Goal: Check status: Check status

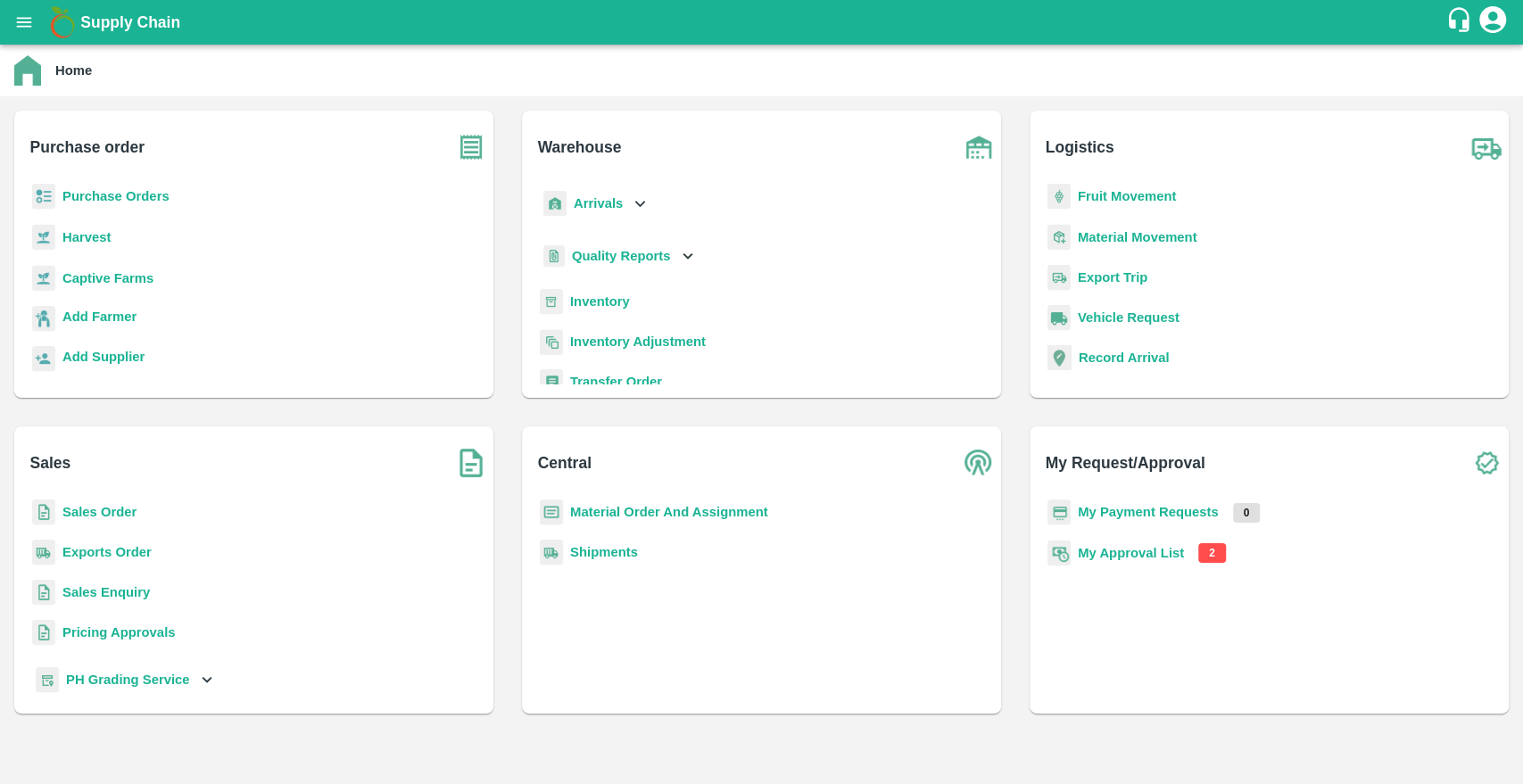
click at [634, 545] on b "Shipments" at bounding box center [605, 552] width 68 height 14
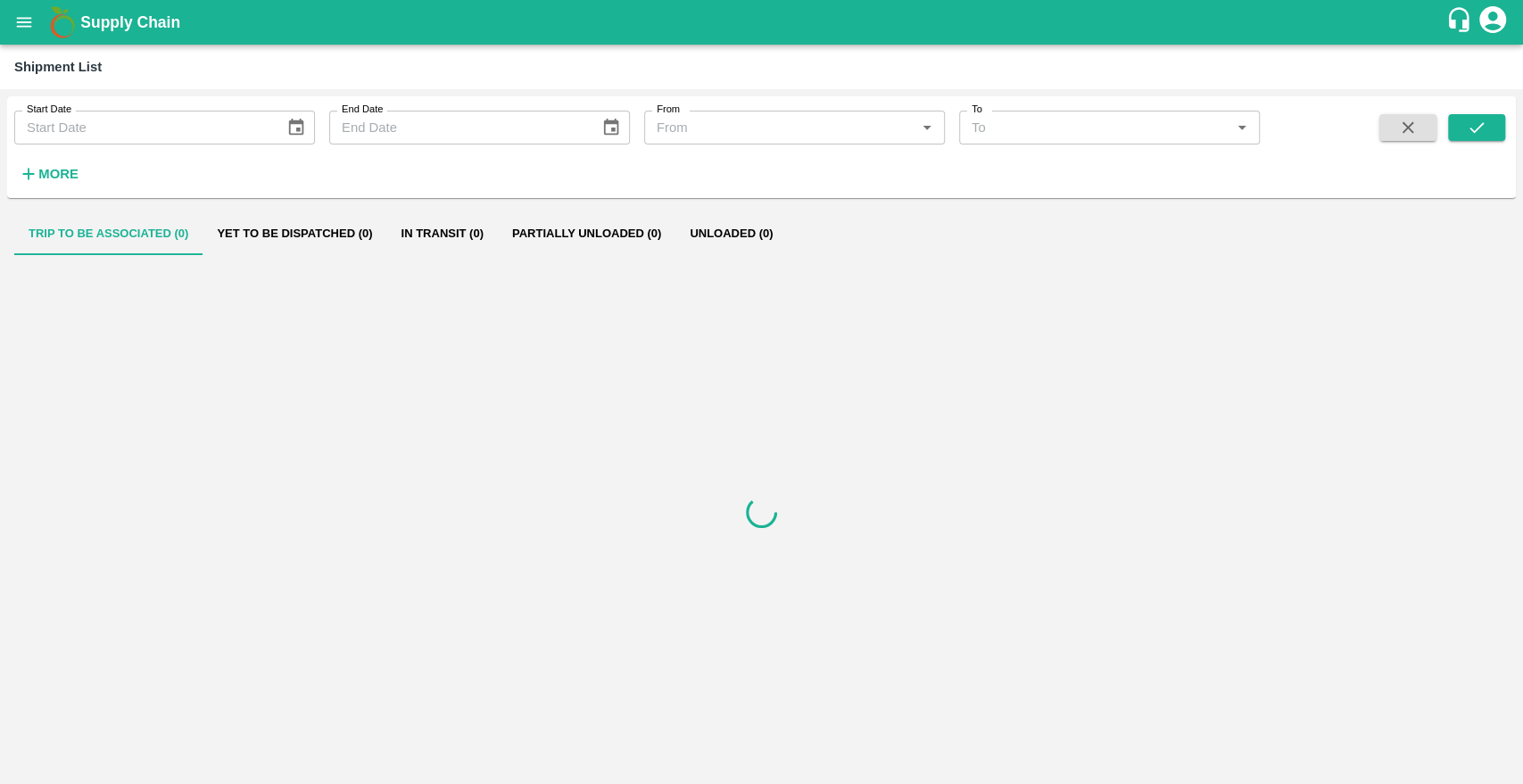
click at [47, 175] on strong "More" at bounding box center [58, 174] width 40 height 14
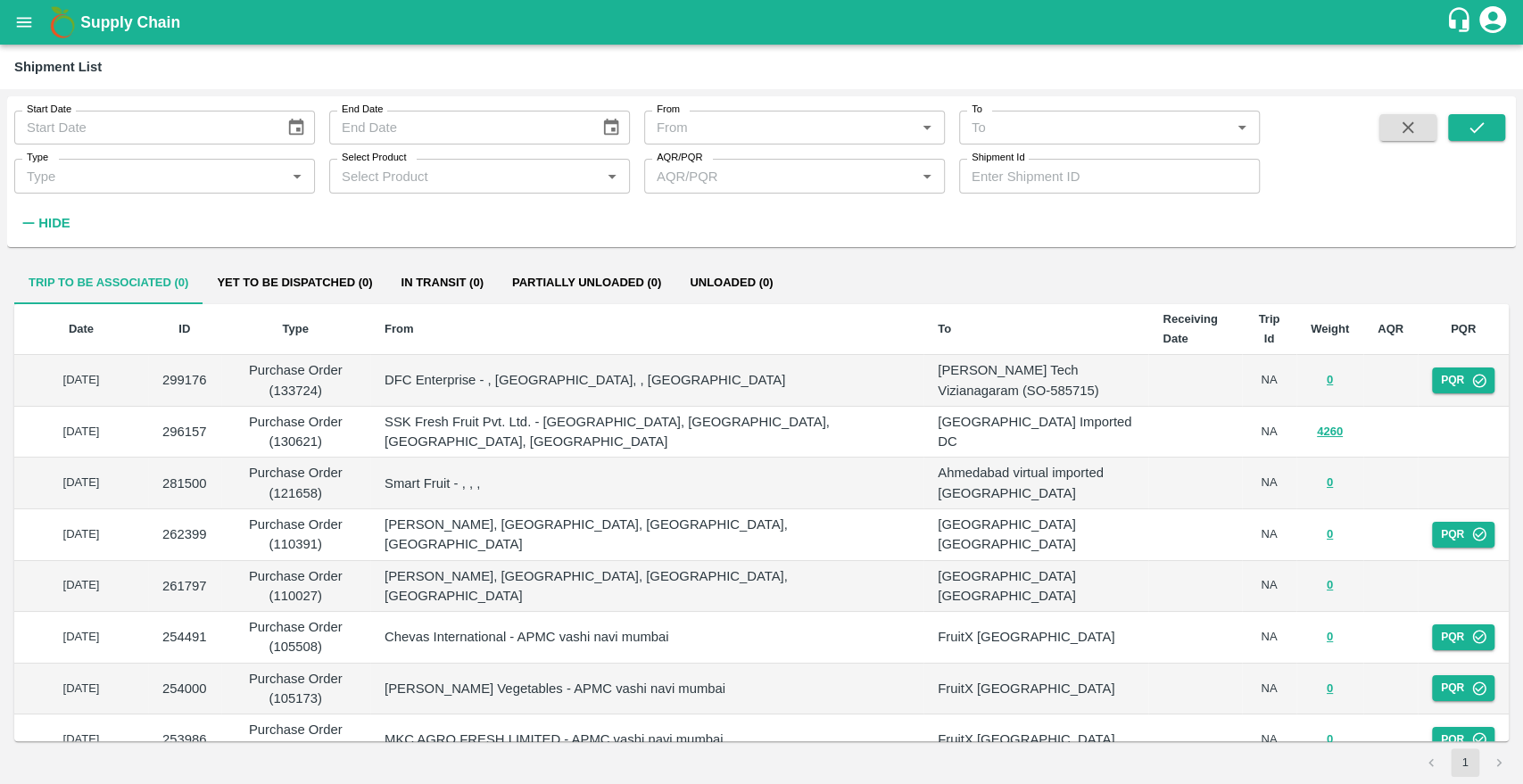
click at [1003, 185] on input "Shipment Id" at bounding box center [1110, 176] width 300 height 34
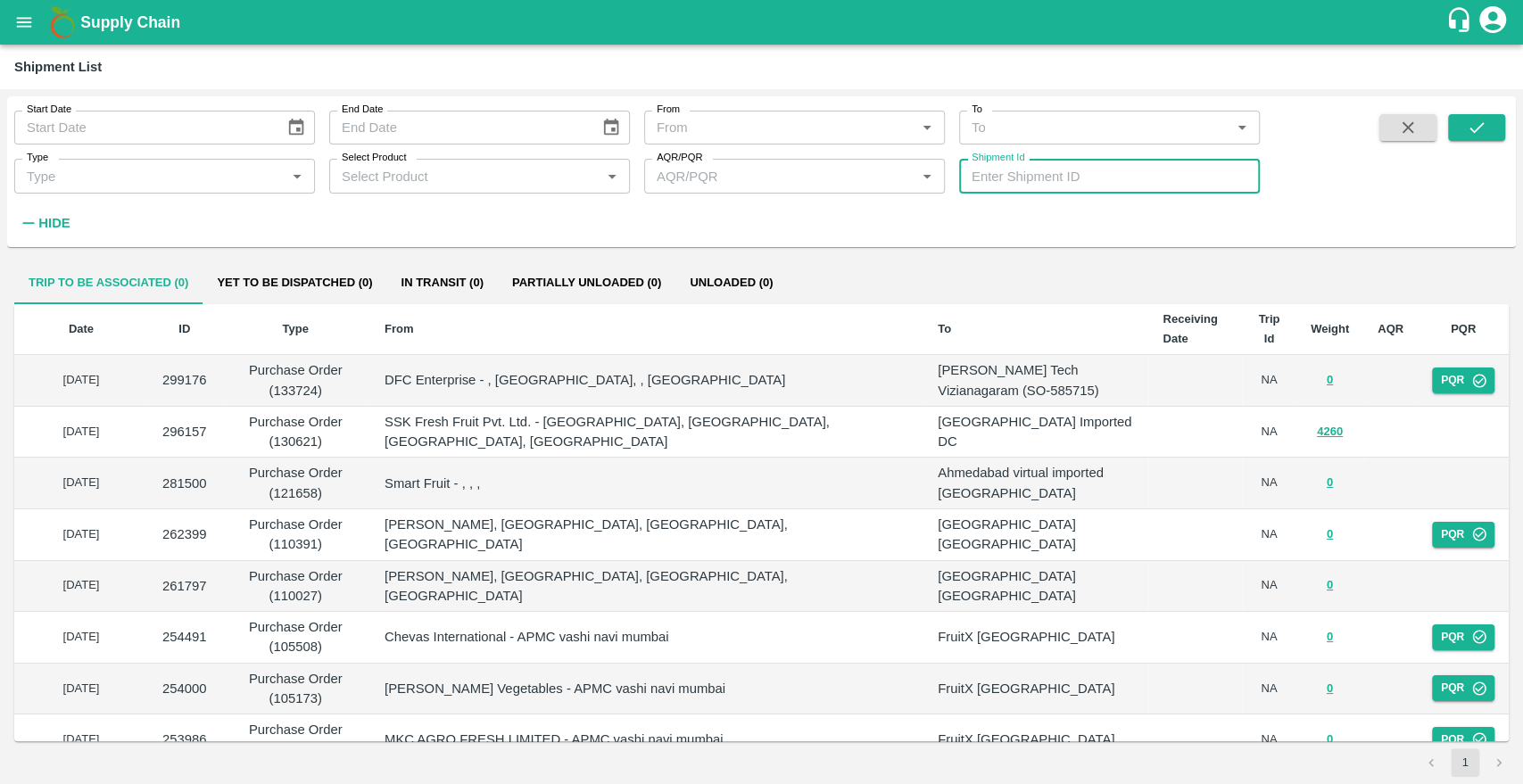
paste input "349942"
type input "349942"
click at [1454, 122] on button "submit" at bounding box center [1476, 128] width 57 height 27
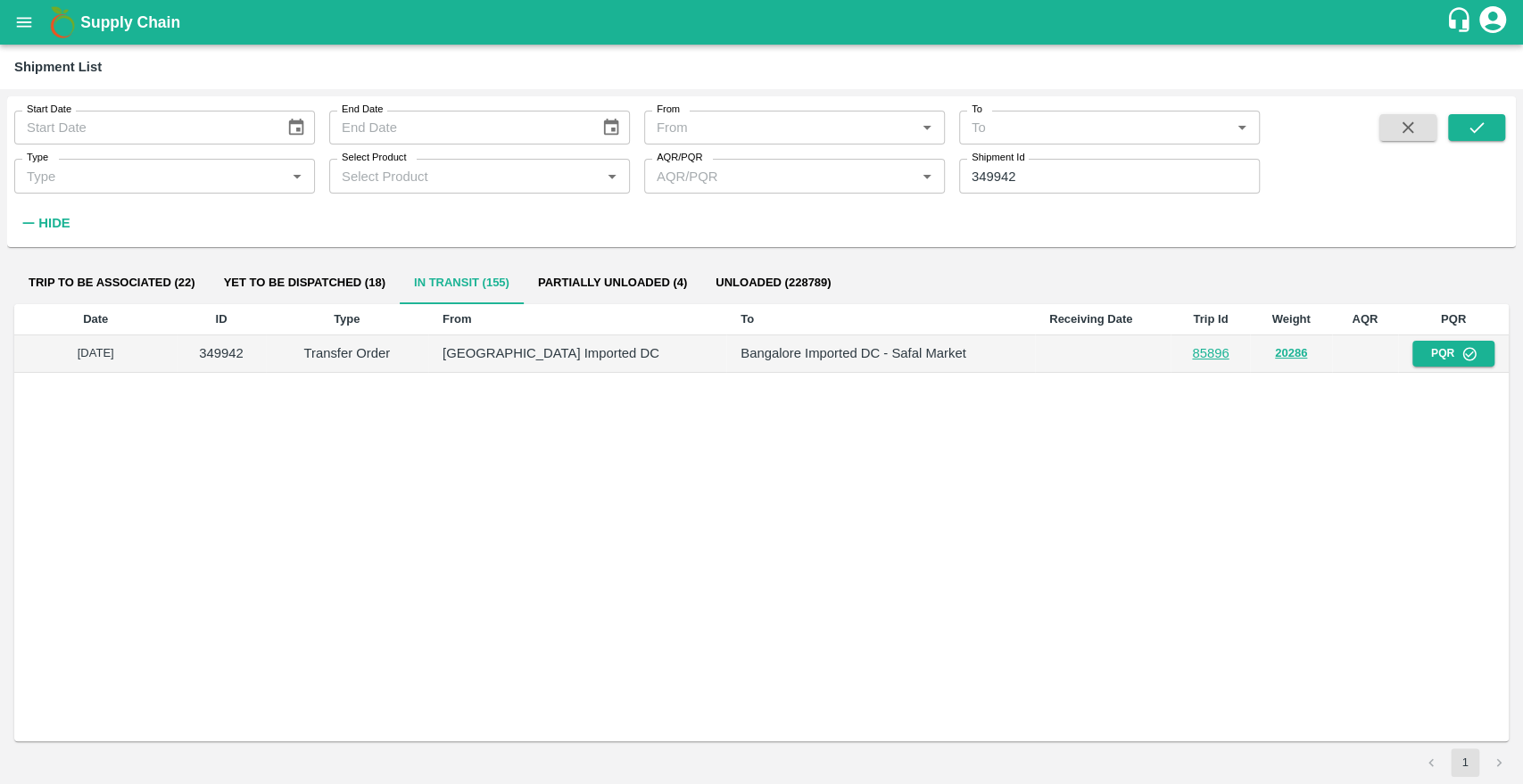
click at [1065, 169] on input "349942" at bounding box center [1110, 176] width 300 height 34
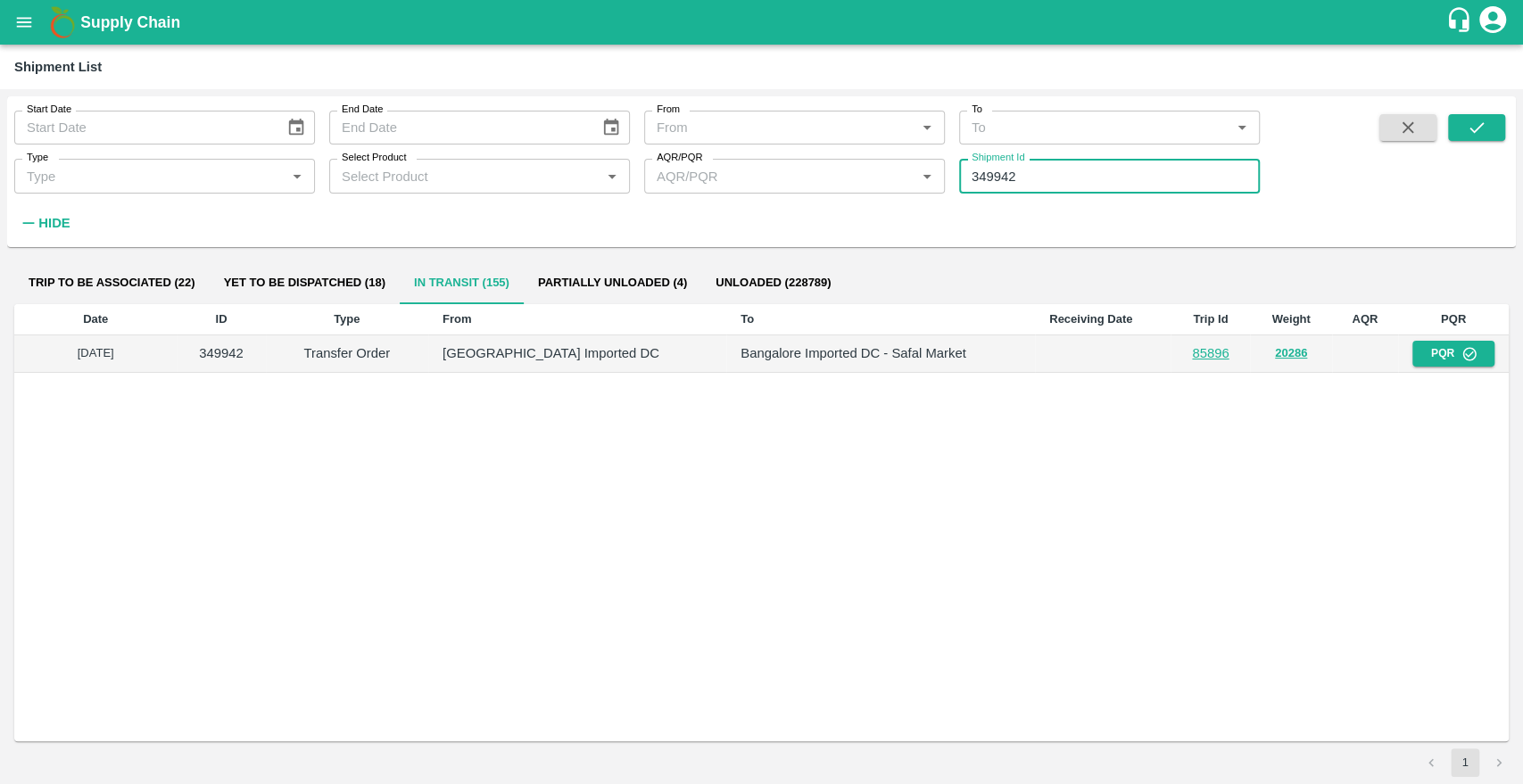
type input "349942"
click at [484, 181] on input "Select Product" at bounding box center [464, 176] width 260 height 23
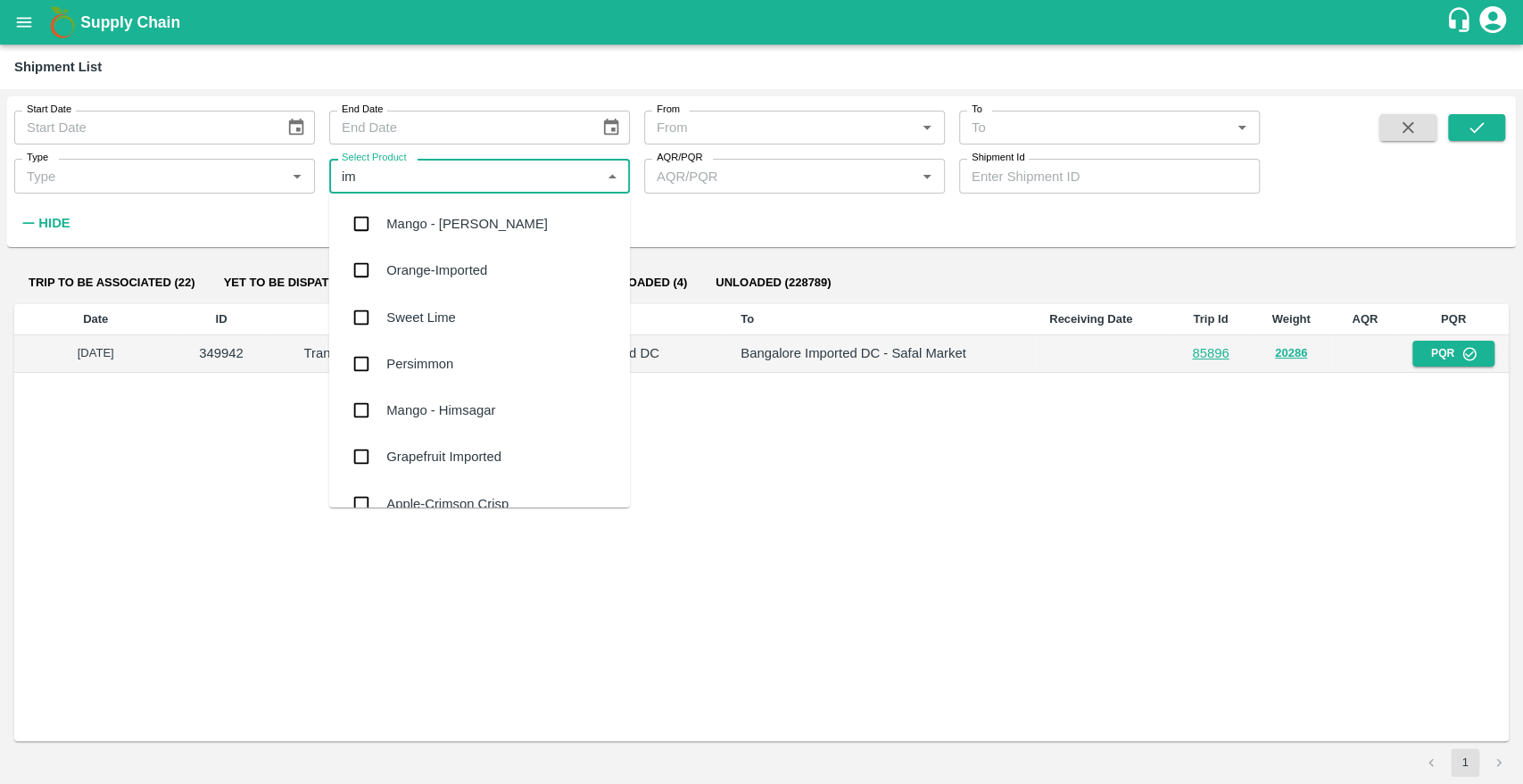
type input "i"
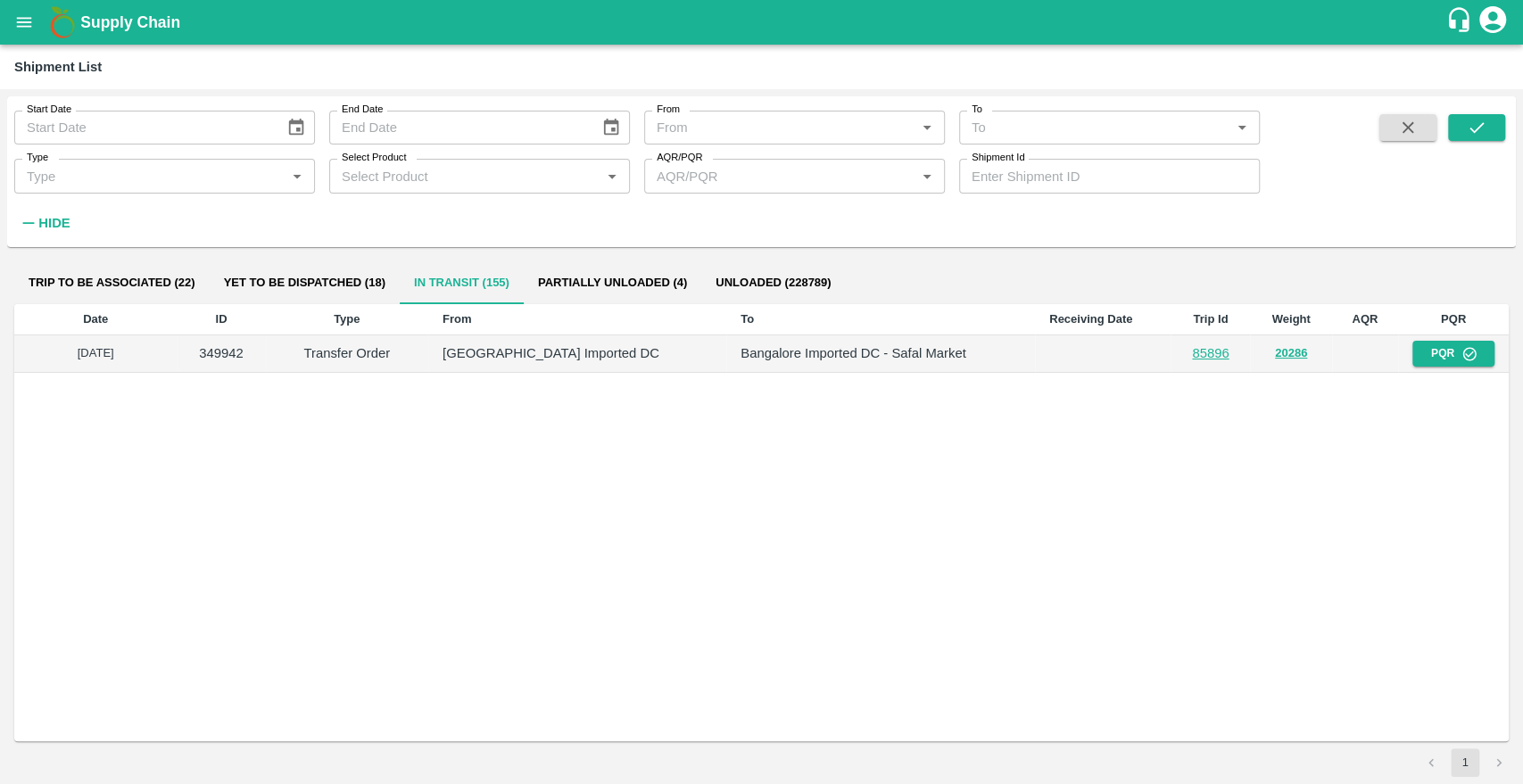
click at [766, 242] on div "Start Date Start Date End Date End Date From From   * To To   * Type Type   * S…" at bounding box center [761, 172] width 1509 height 151
click at [1467, 119] on icon "submit" at bounding box center [1476, 128] width 20 height 20
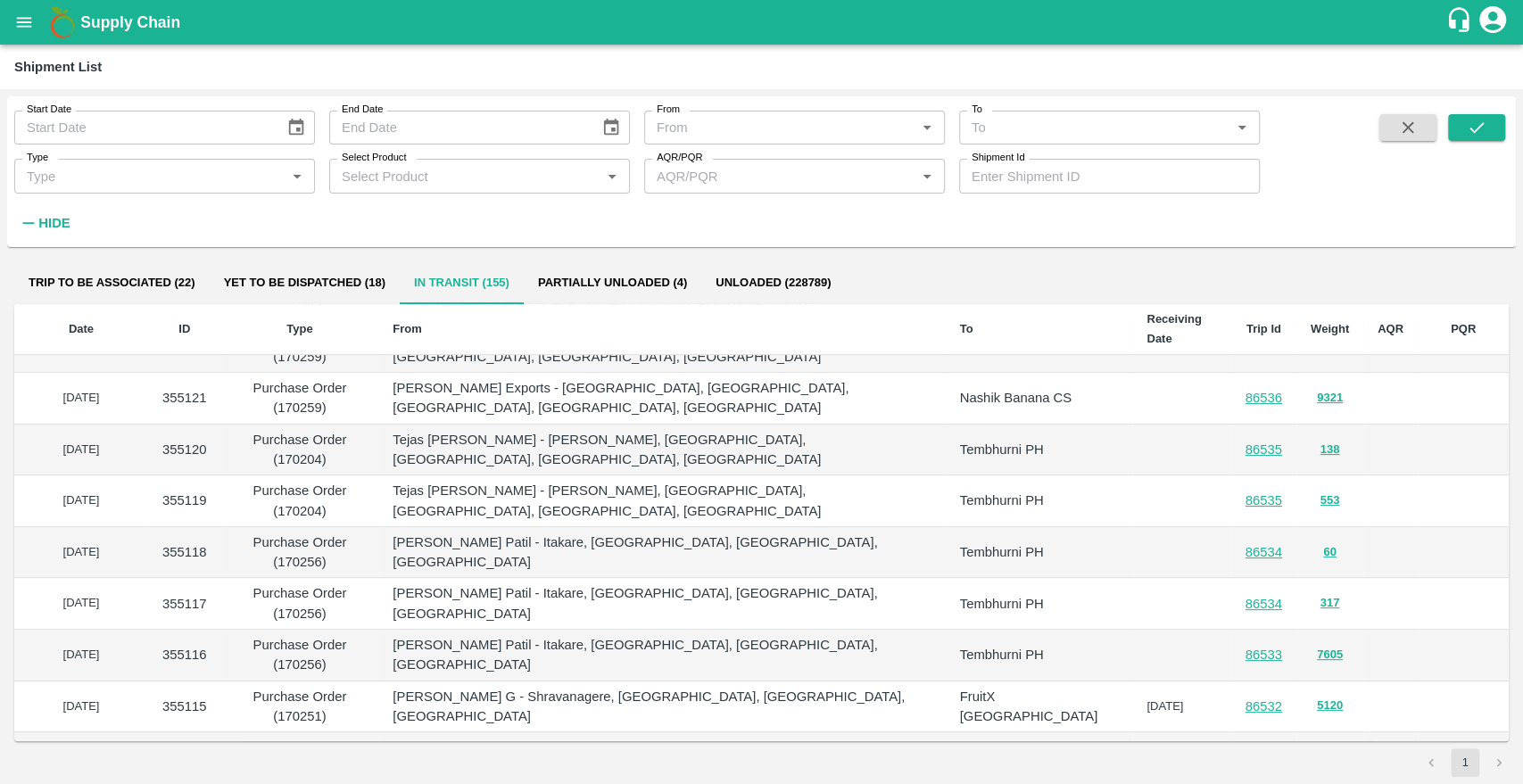
scroll to position [393, 0]
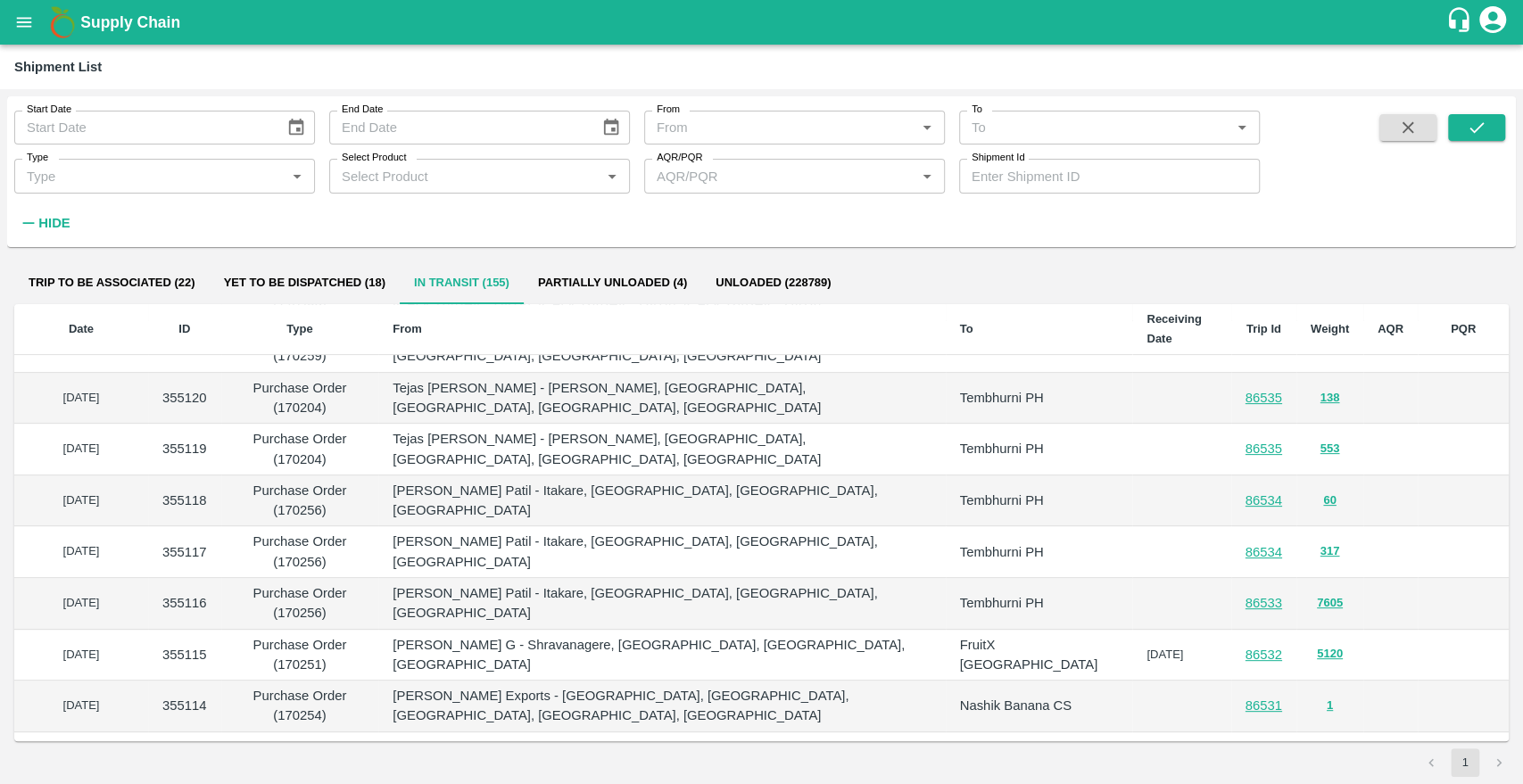
click at [1499, 757] on li "pagination navigation" at bounding box center [1499, 763] width 34 height 29
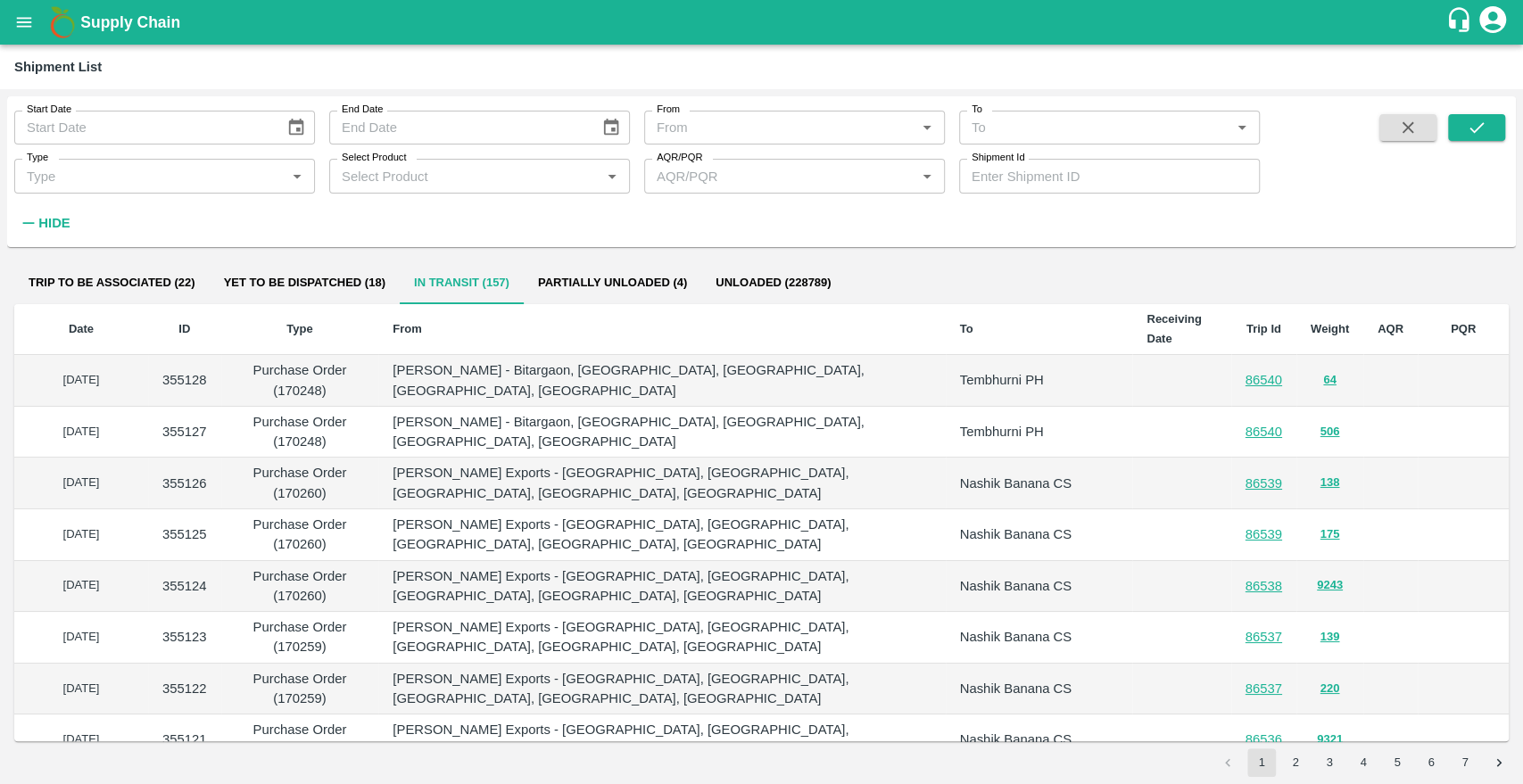
click at [90, 322] on b "Date" at bounding box center [81, 328] width 25 height 13
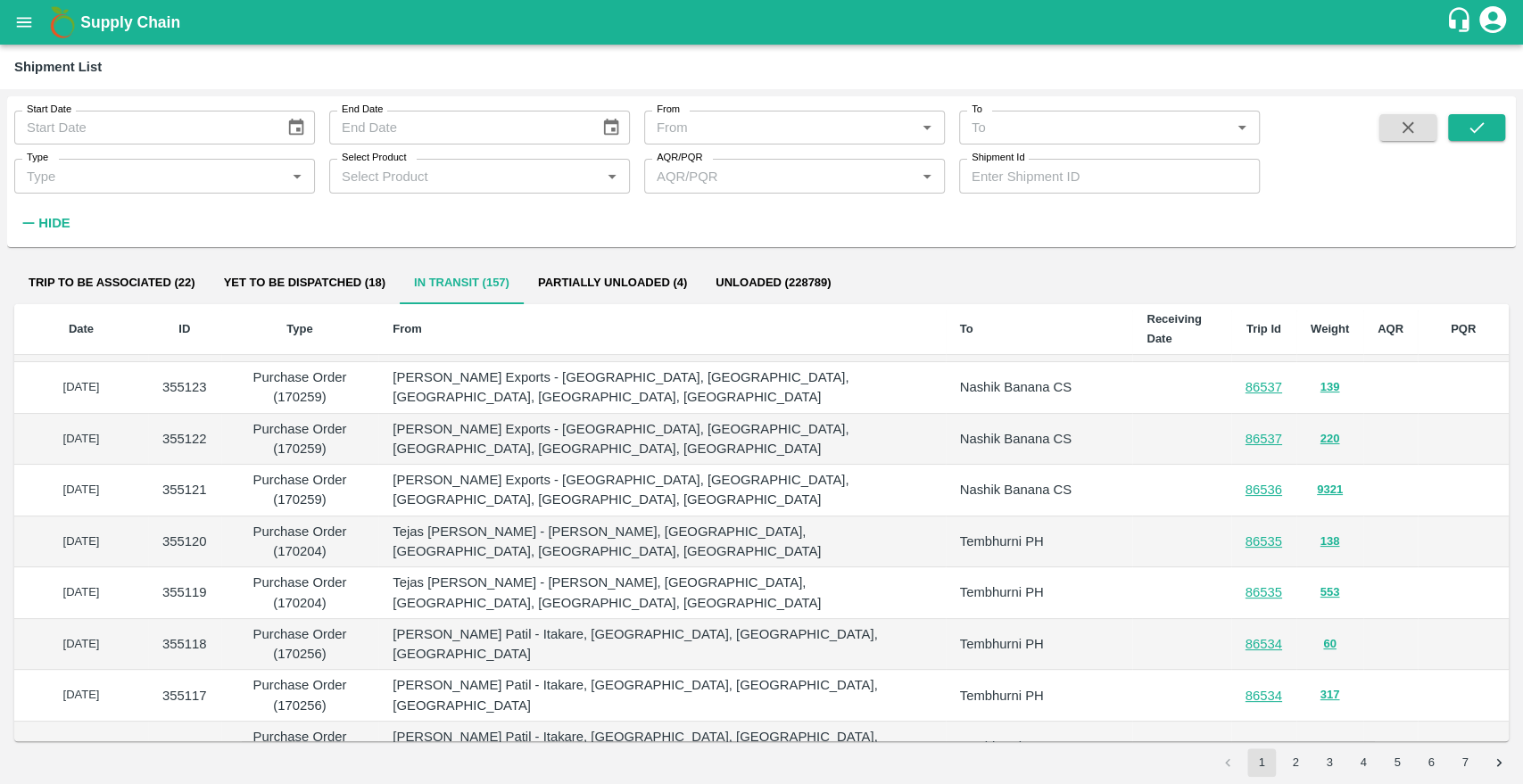
scroll to position [393, 0]
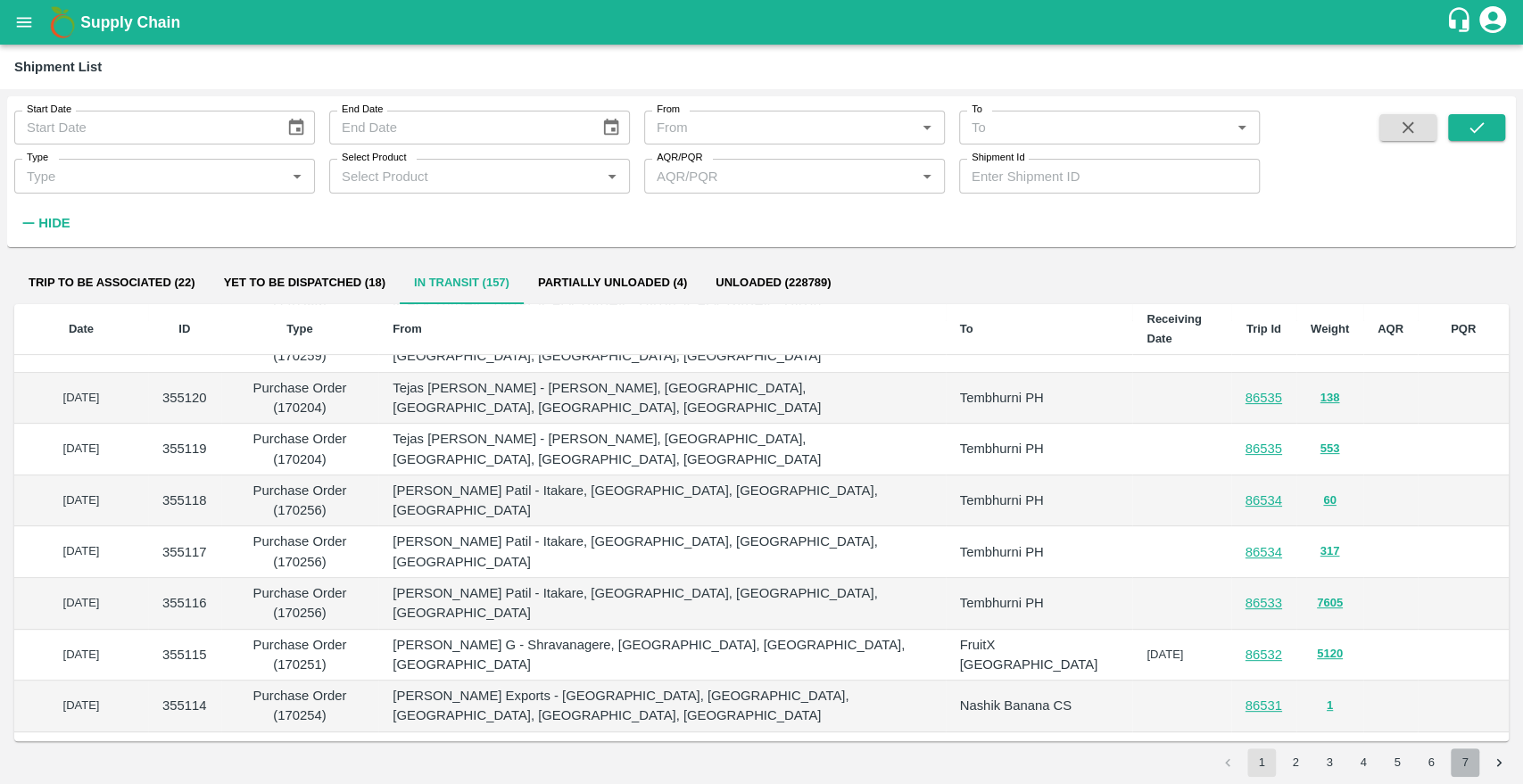
click at [1470, 762] on button "7" at bounding box center [1465, 763] width 29 height 29
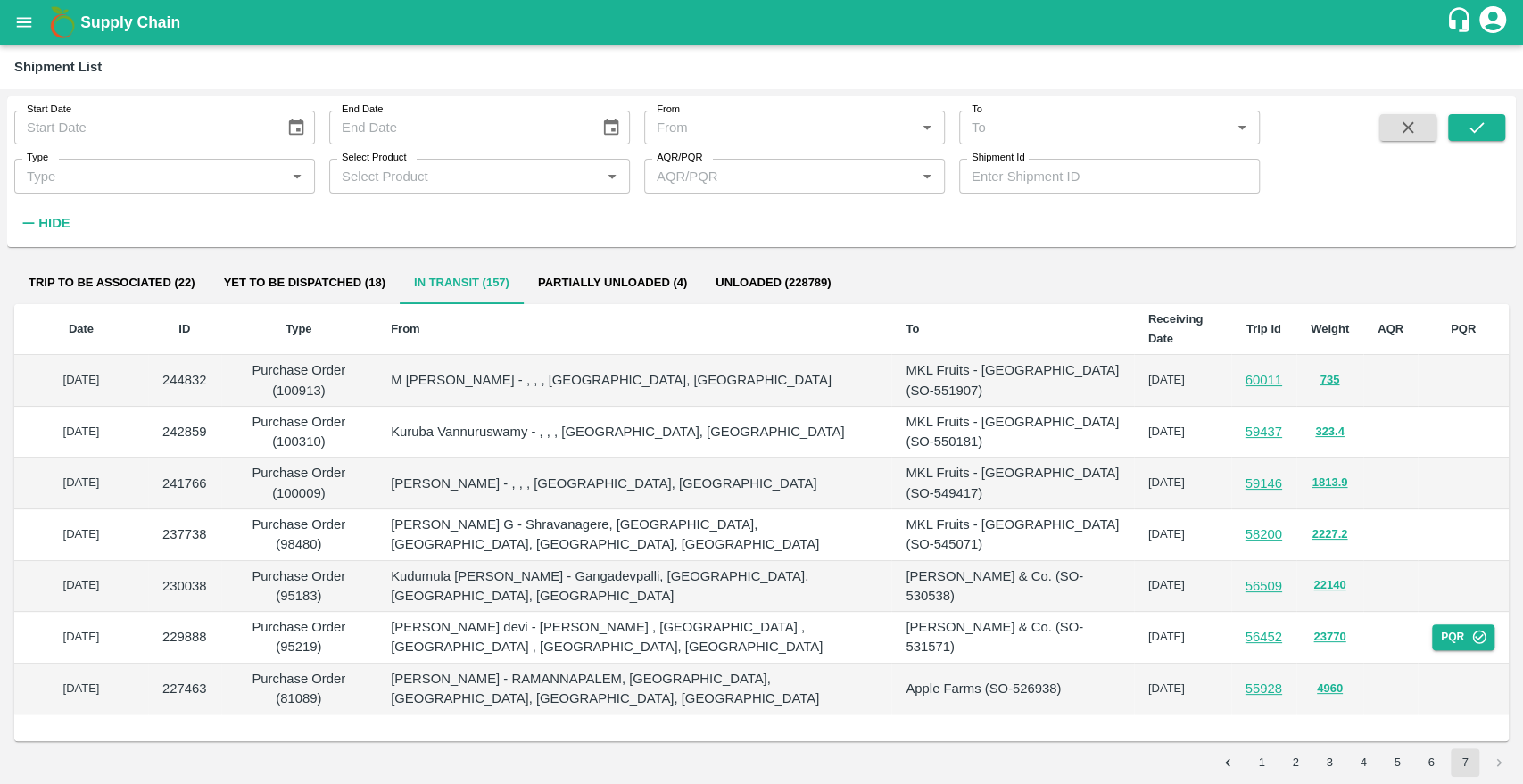
click at [1436, 765] on button "6" at bounding box center [1431, 763] width 29 height 29
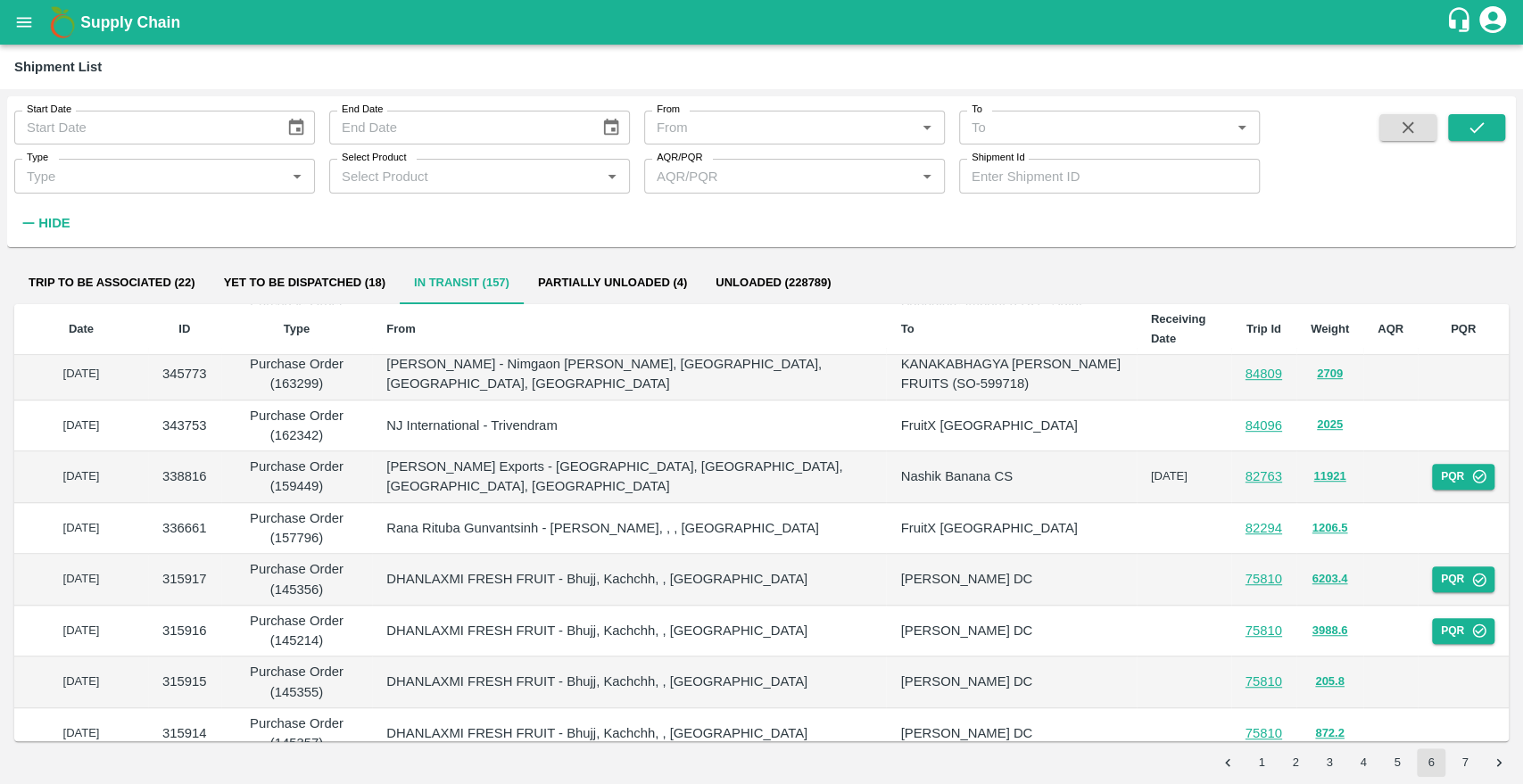
scroll to position [895, 0]
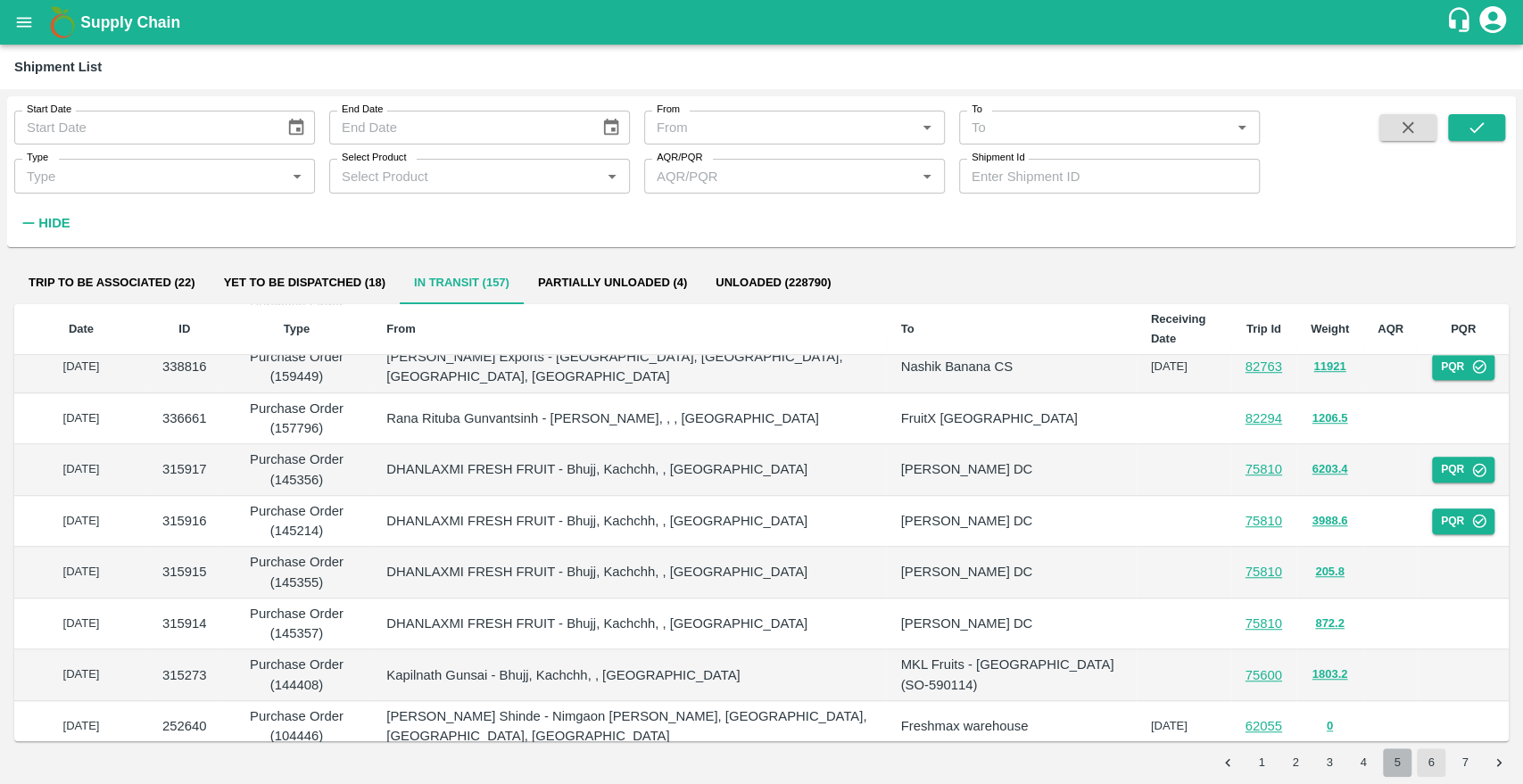
click at [1397, 762] on button "5" at bounding box center [1398, 763] width 29 height 29
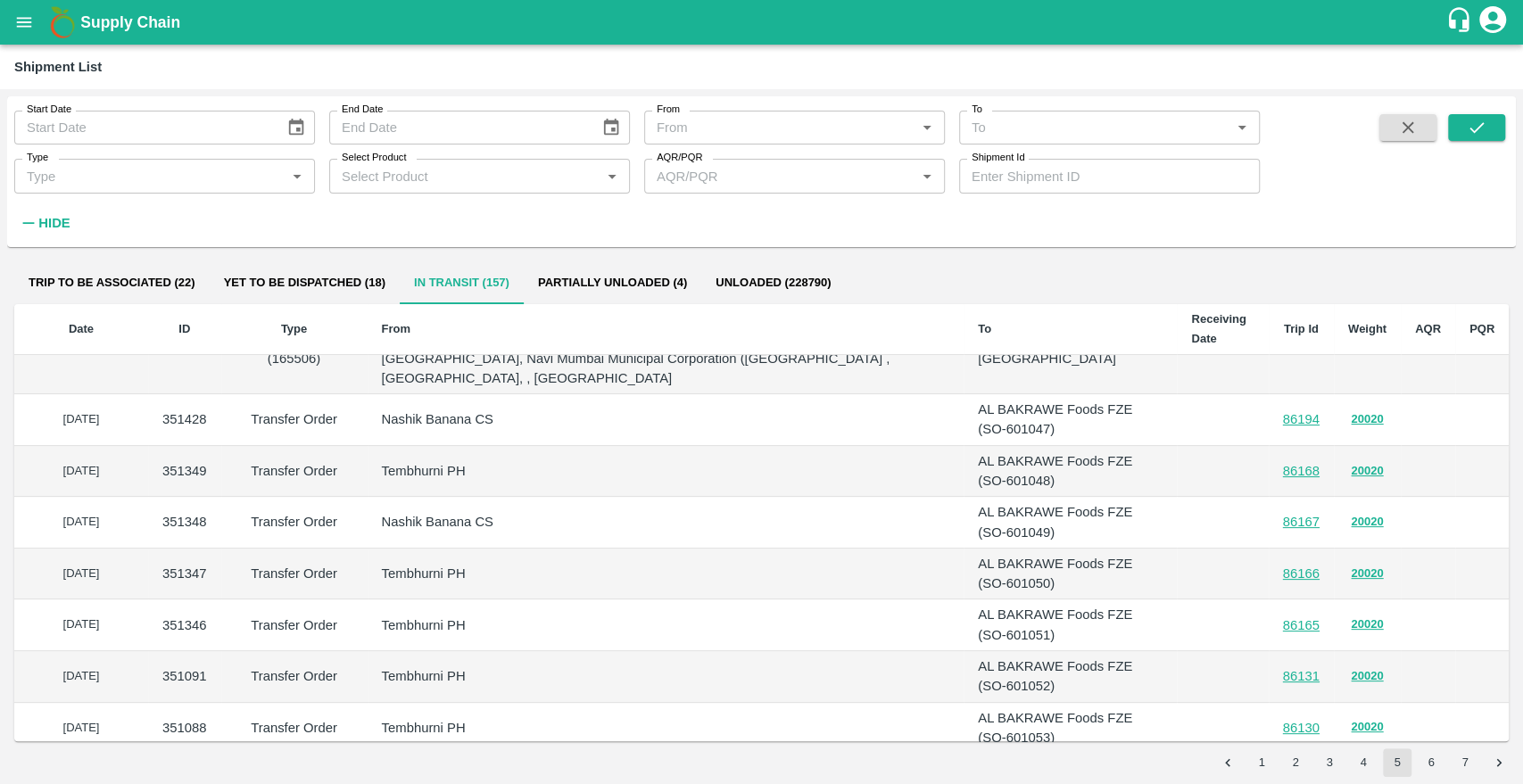
scroll to position [0, 0]
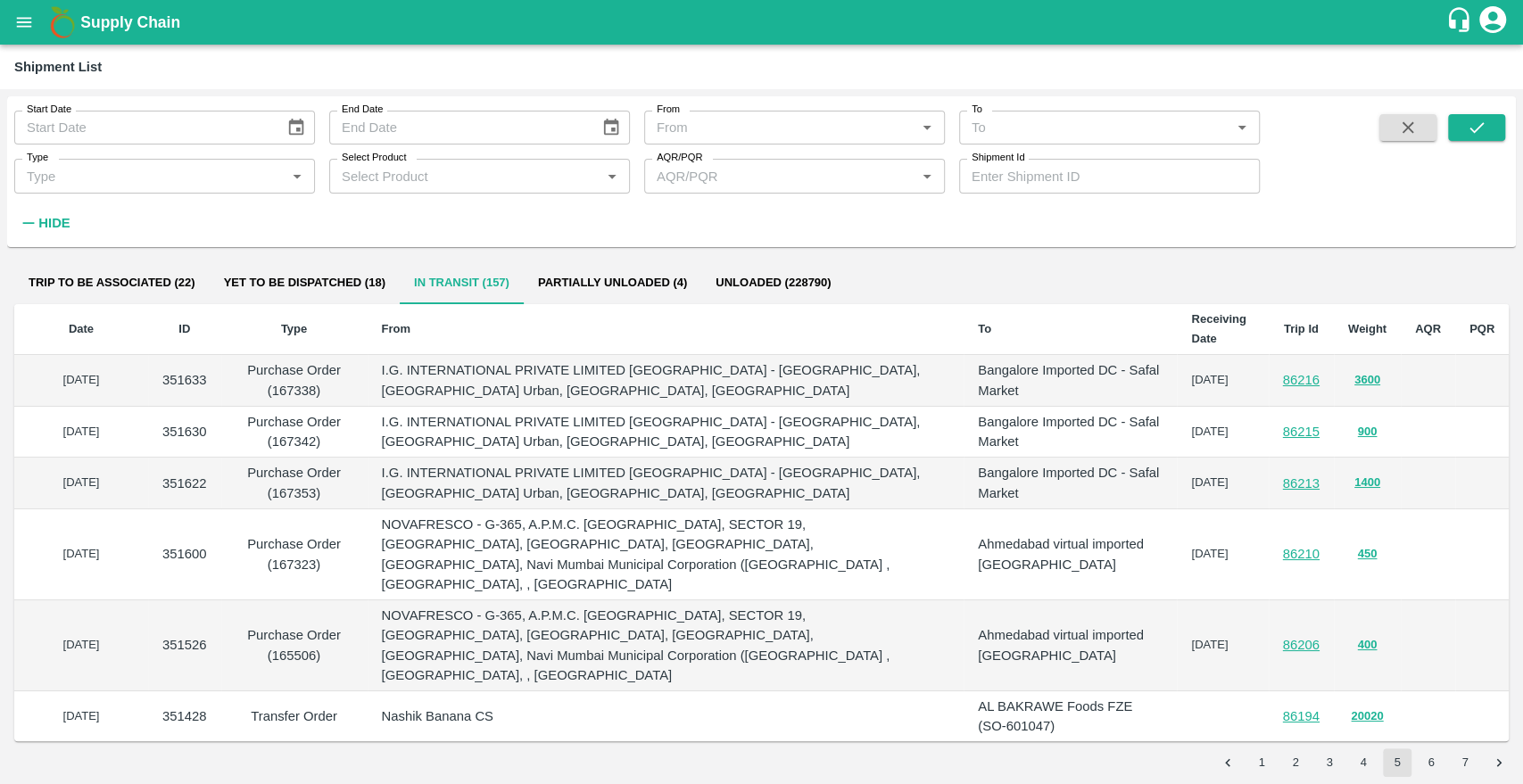
click at [1360, 763] on button "4" at bounding box center [1364, 763] width 29 height 29
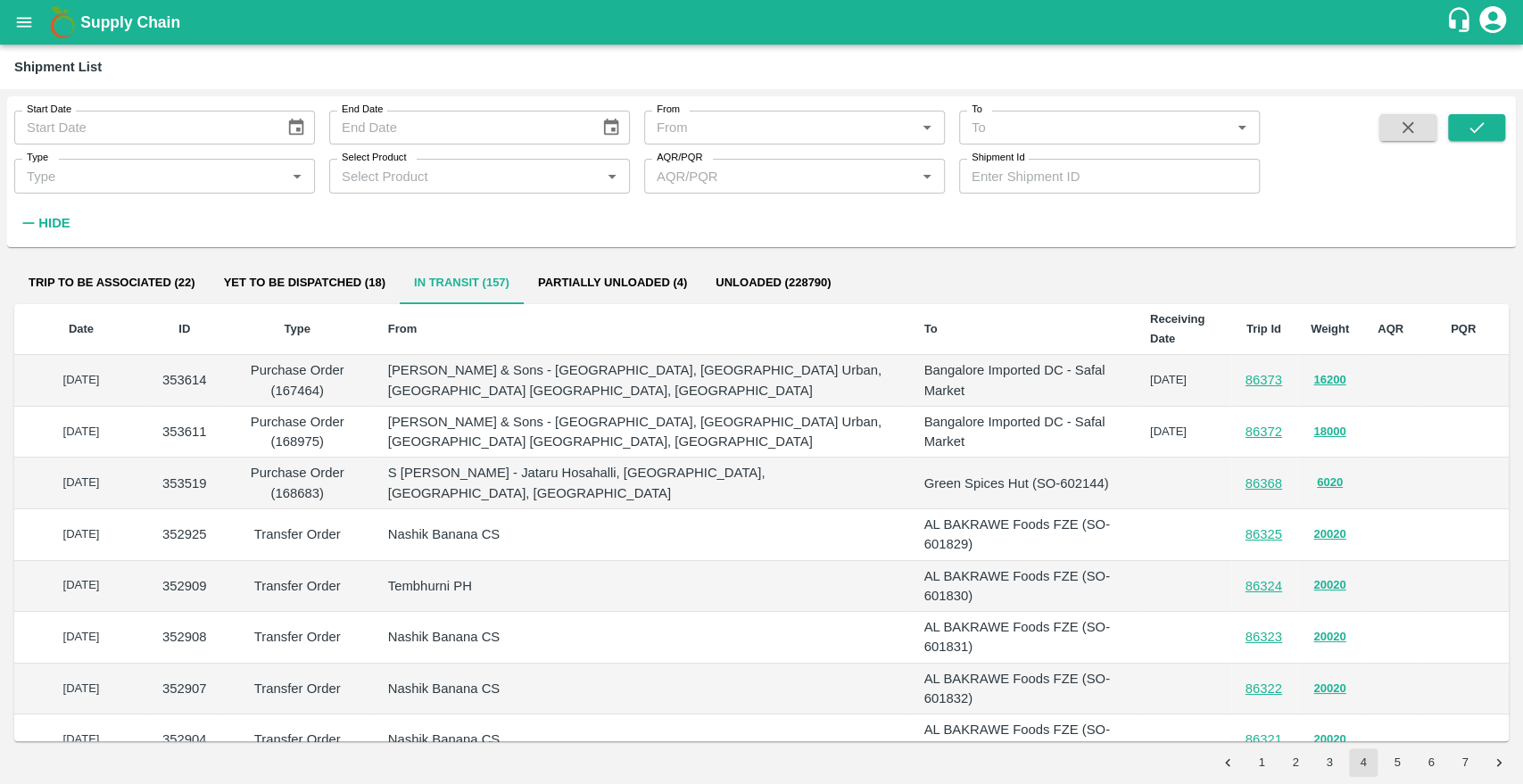
click at [13, 5] on button "open drawer" at bounding box center [24, 22] width 41 height 41
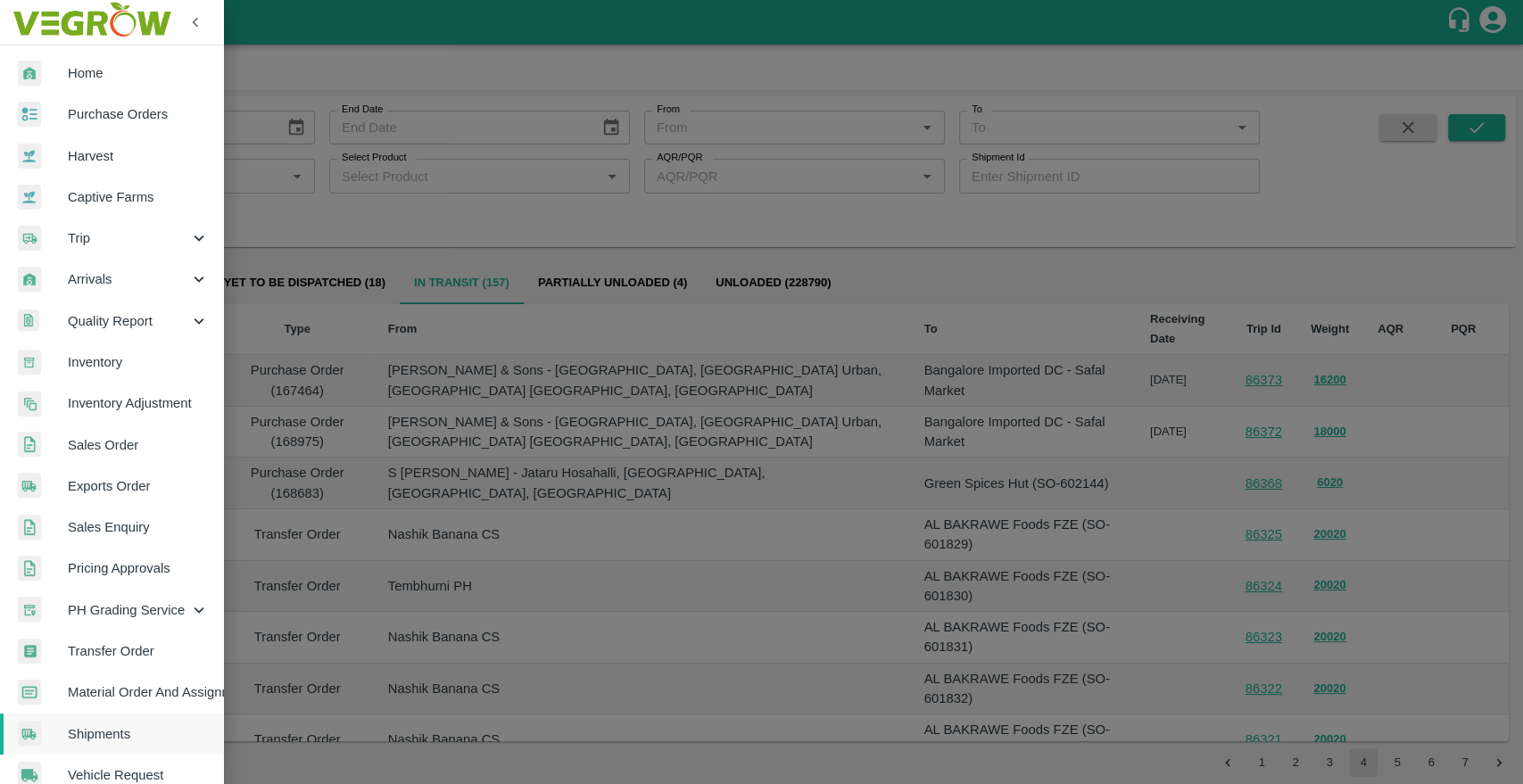
click at [122, 452] on span "Sales Order" at bounding box center [139, 445] width 141 height 20
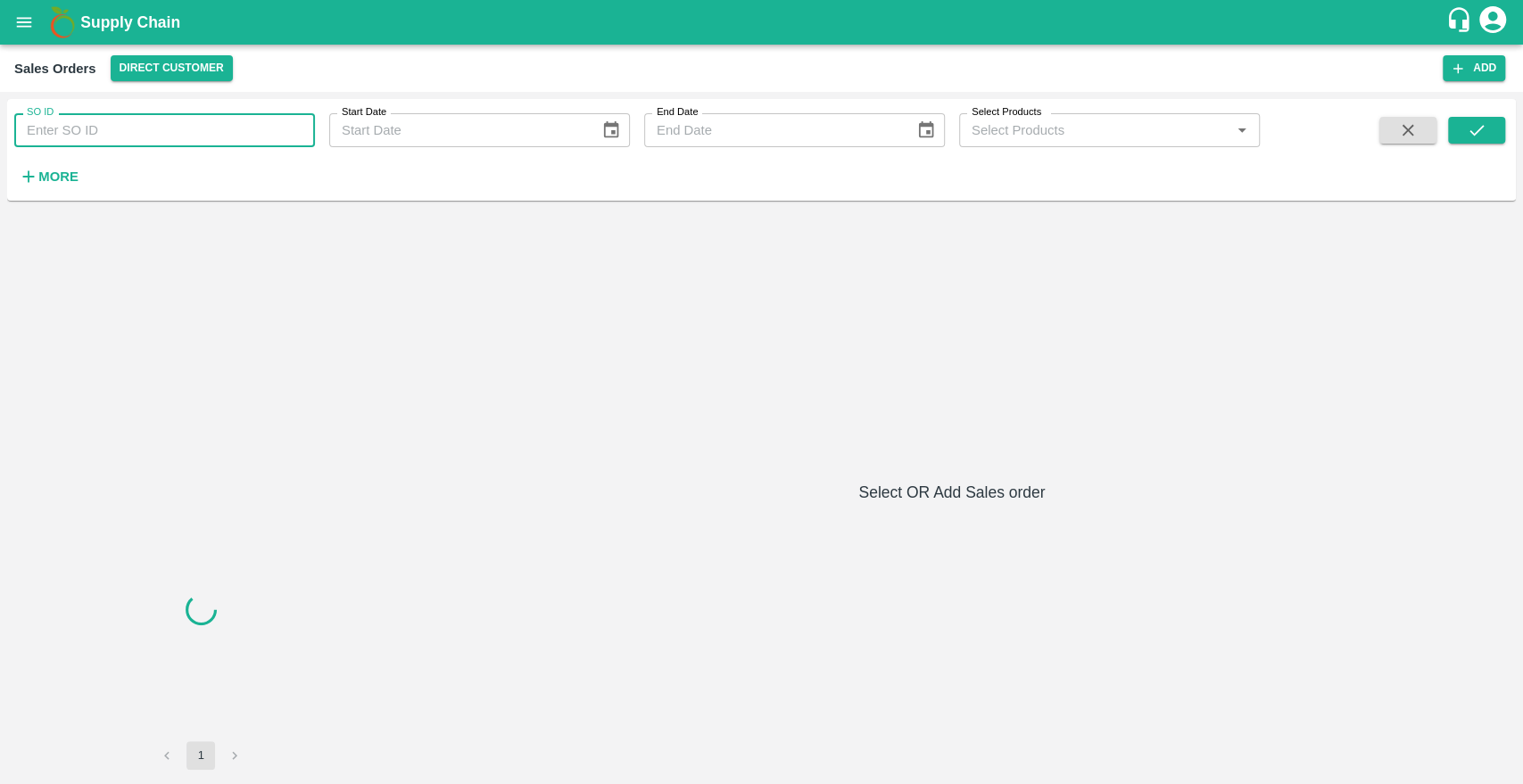
click at [175, 139] on input "SO ID" at bounding box center [165, 131] width 300 height 34
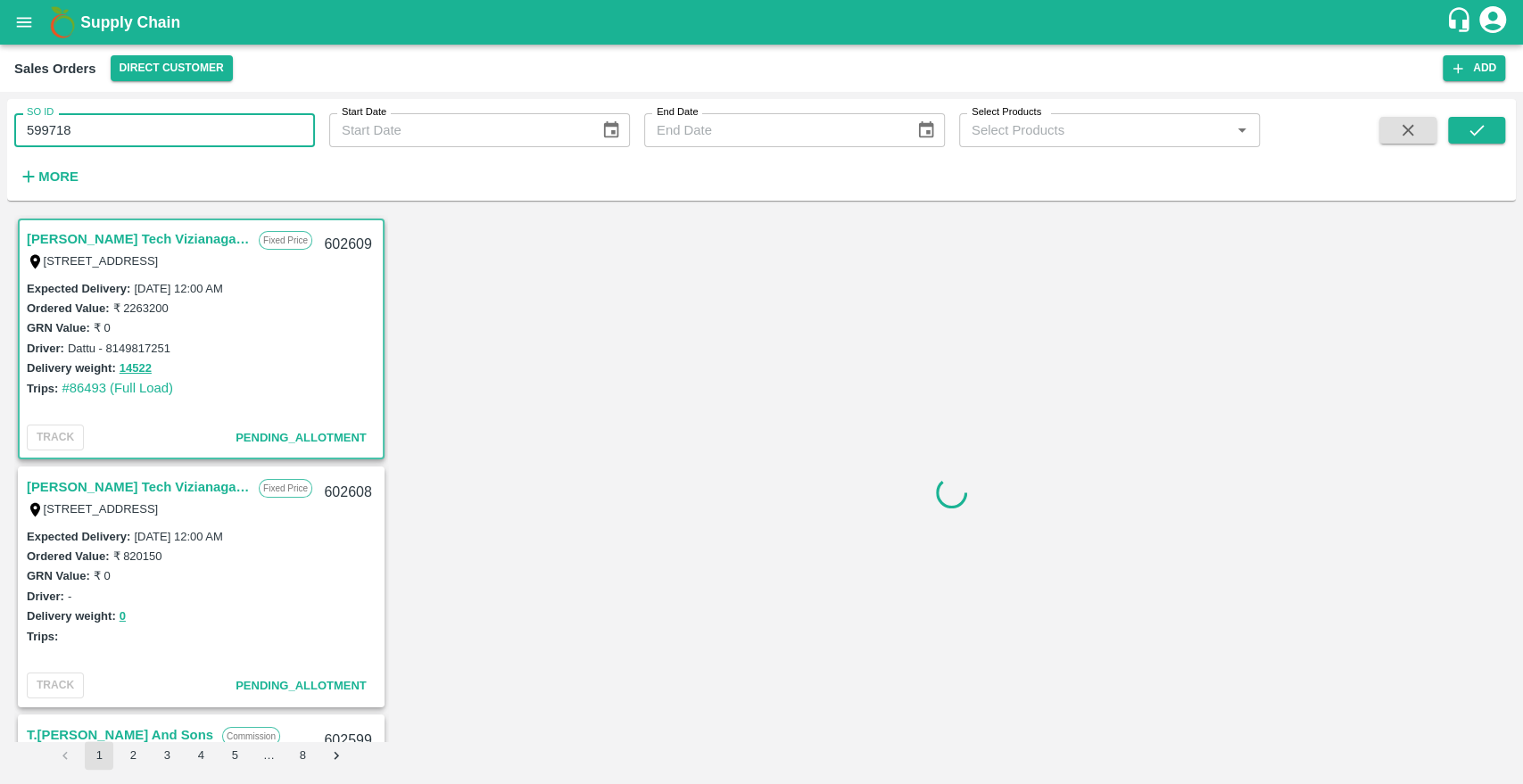
type input "599718"
click at [1481, 142] on button "submit" at bounding box center [1476, 131] width 57 height 27
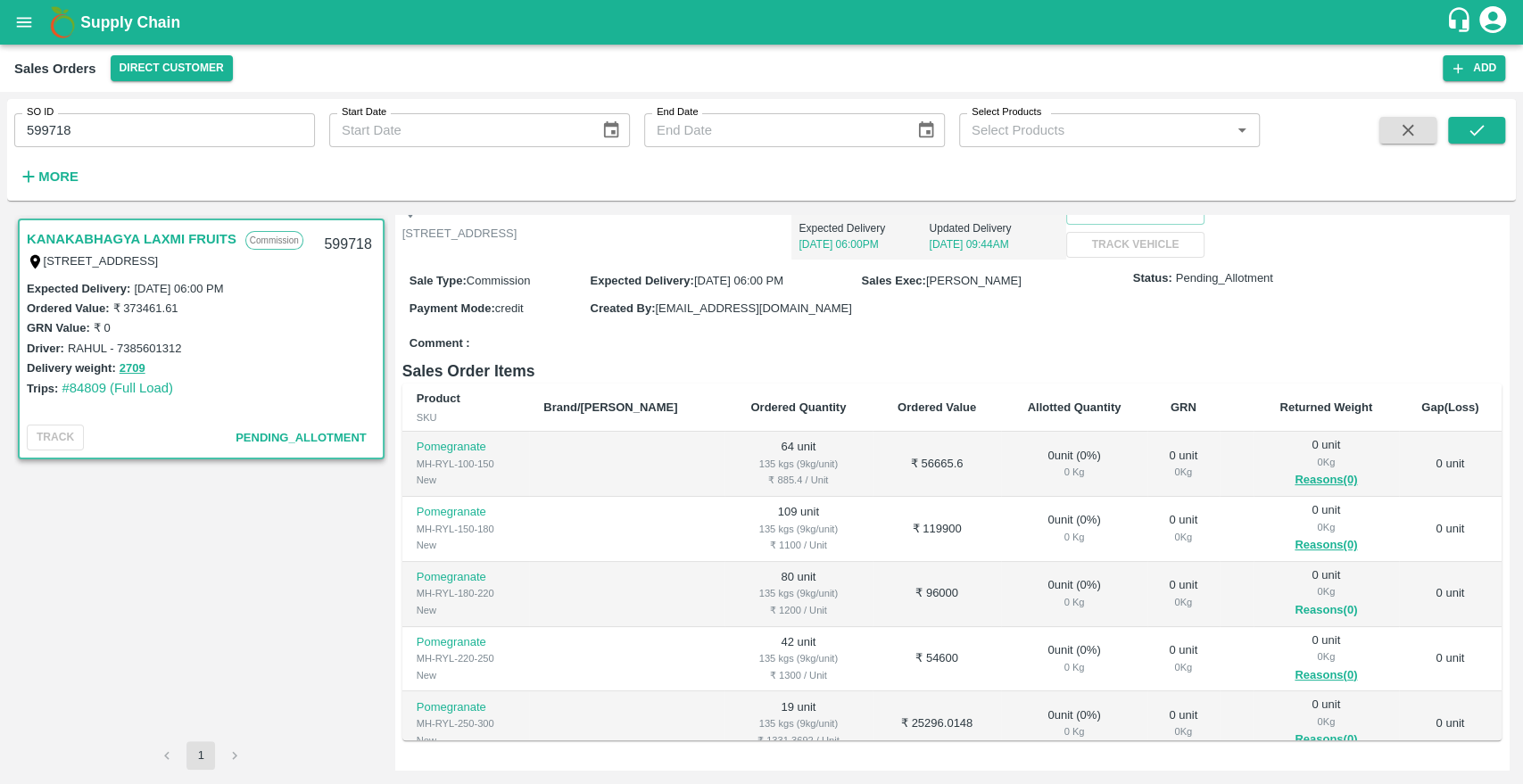
scroll to position [356, 0]
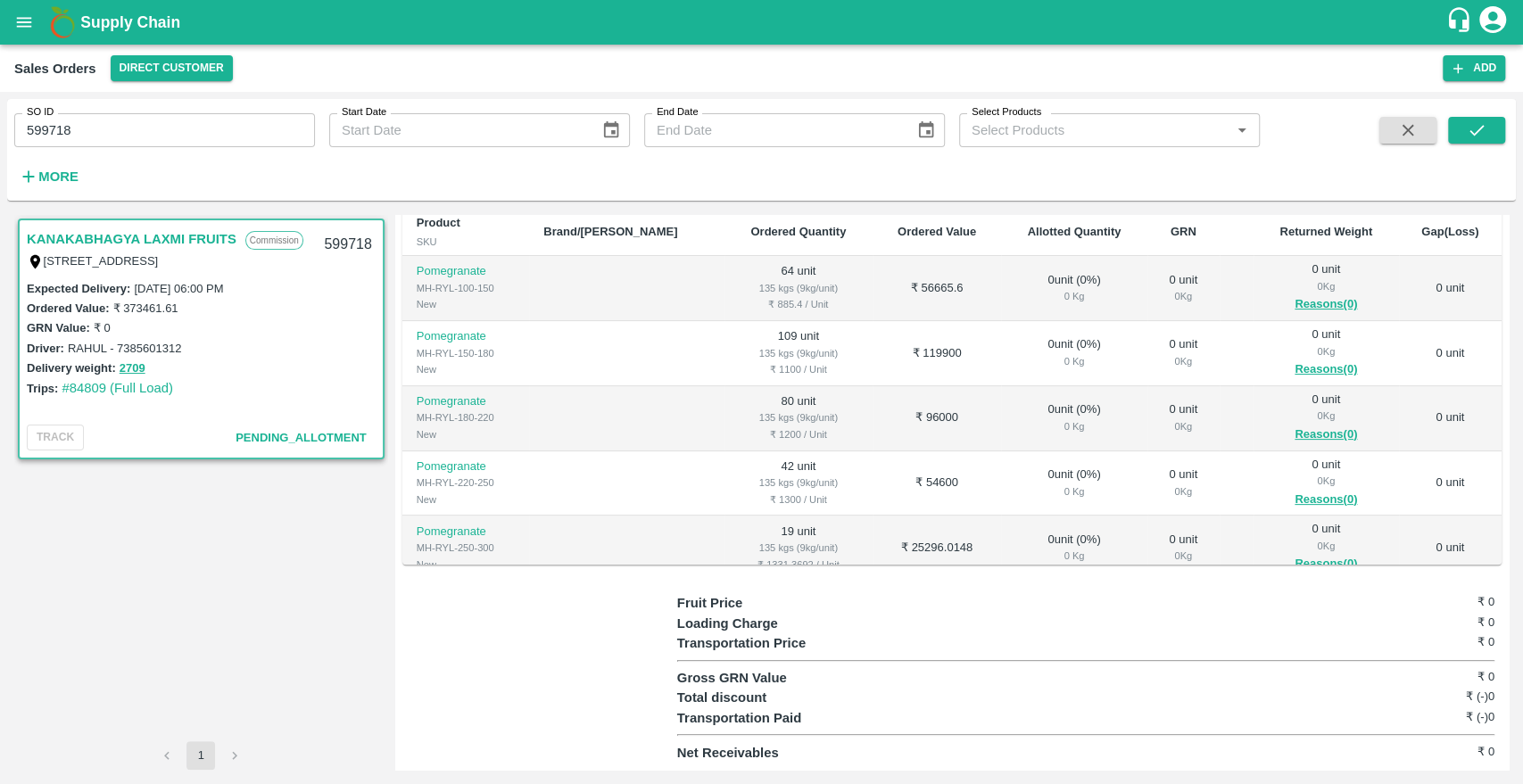
click at [15, 33] on button "open drawer" at bounding box center [24, 22] width 41 height 41
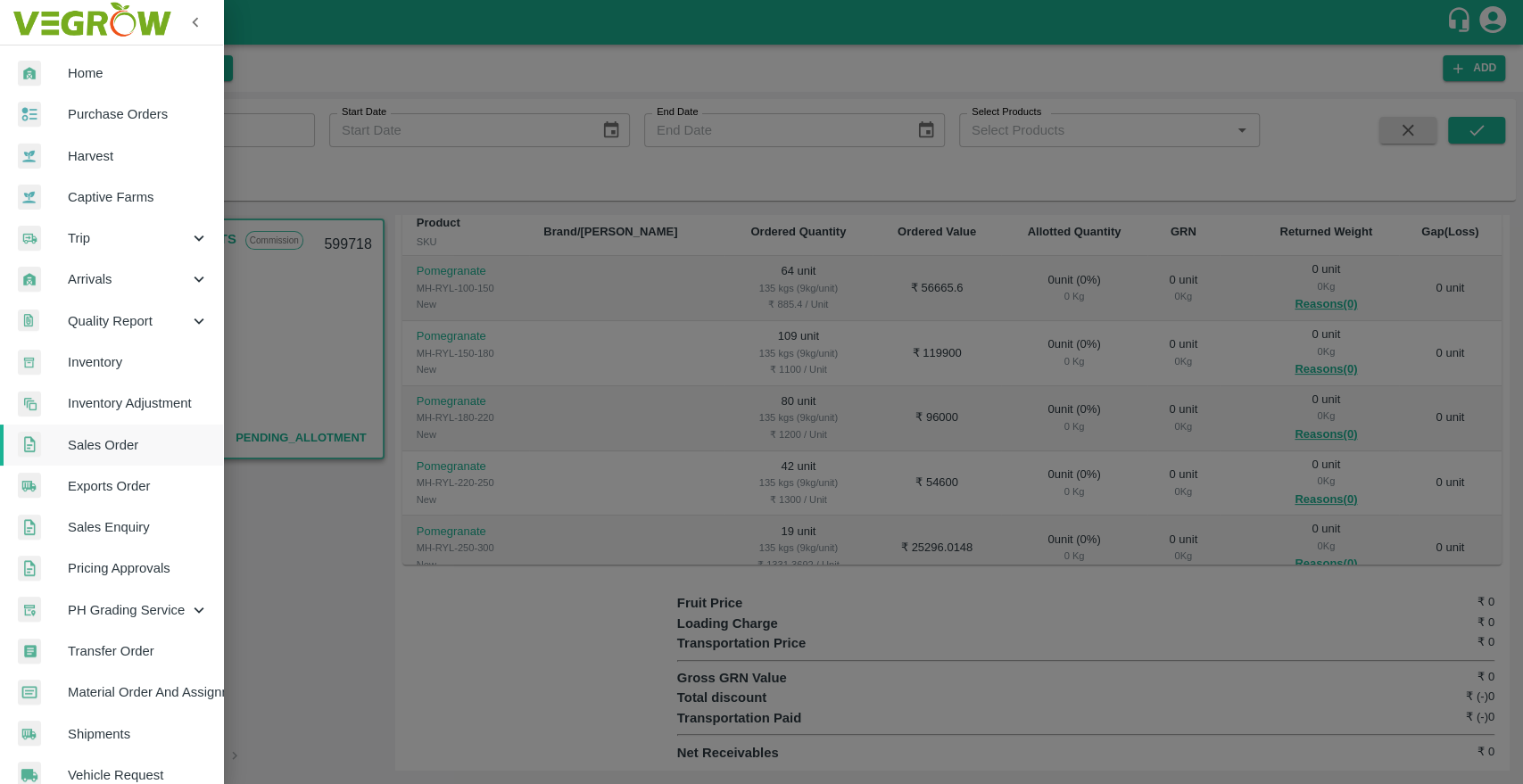
click at [106, 72] on span "Home" at bounding box center [139, 73] width 141 height 20
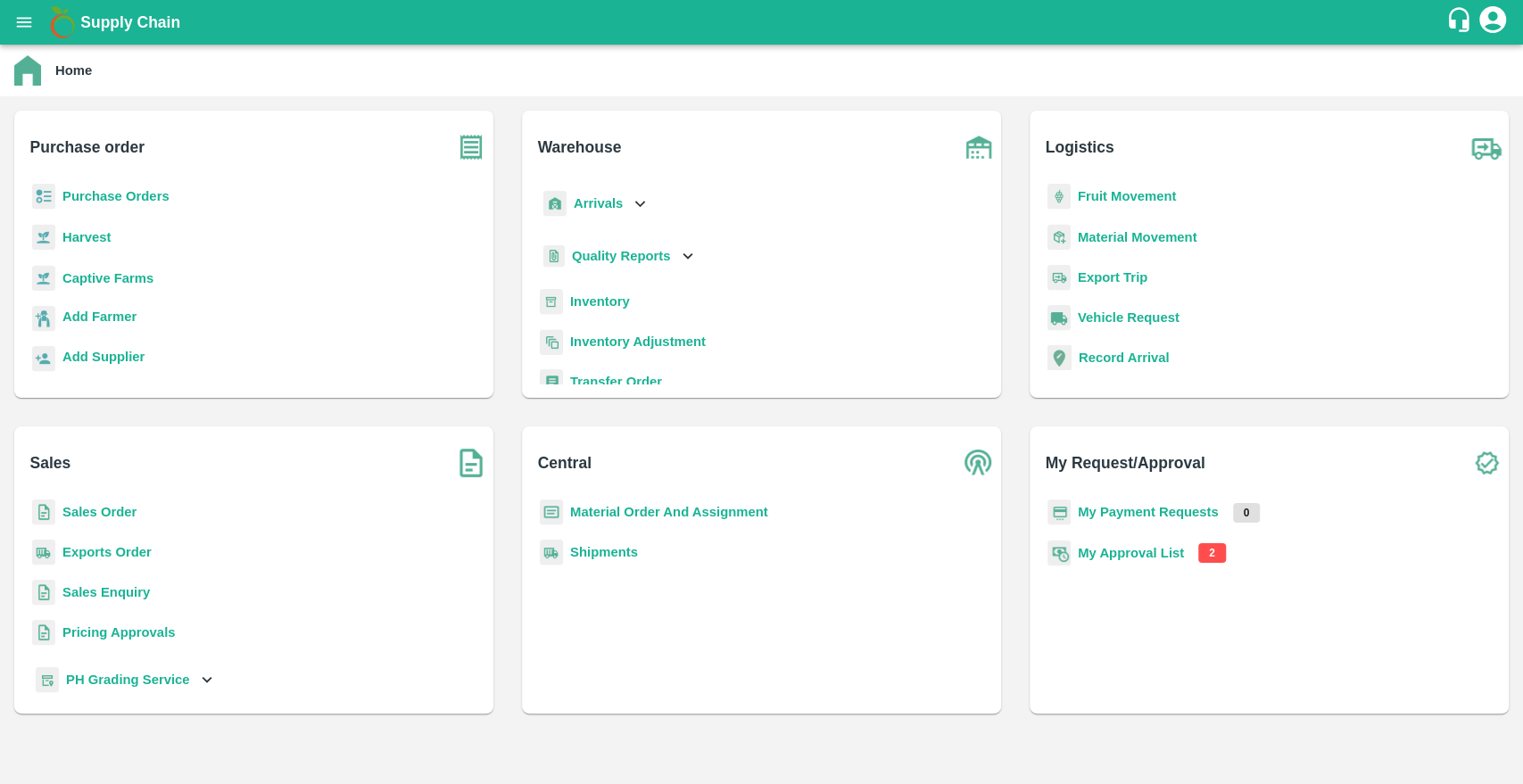
click at [1096, 549] on b "My Approval List" at bounding box center [1130, 553] width 106 height 14
